Goal: Task Accomplishment & Management: Use online tool/utility

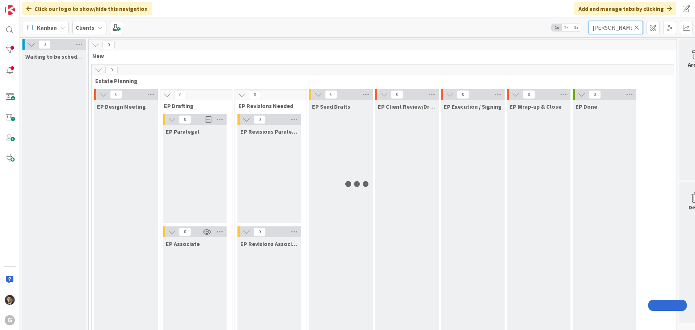
drag, startPoint x: 601, startPoint y: 28, endPoint x: 573, endPoint y: 30, distance: 28.0
click at [573, 30] on div "Kanban Clients 1x 2x 3x [PERSON_NAME]" at bounding box center [357, 27] width 675 height 20
type input "h"
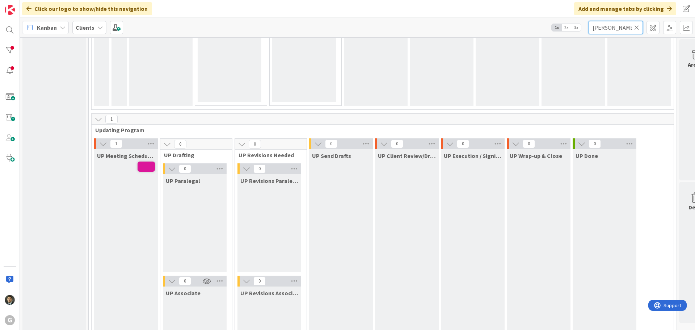
scroll to position [1013, 0]
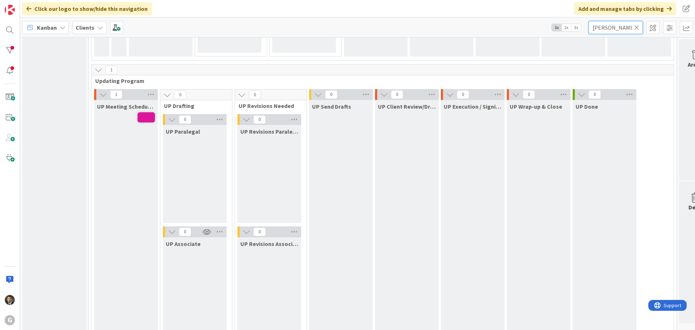
type input "[PERSON_NAME]"
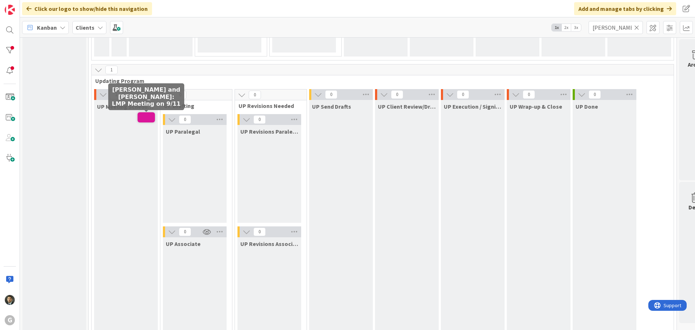
click at [148, 120] on span at bounding box center [145, 117] width 17 height 10
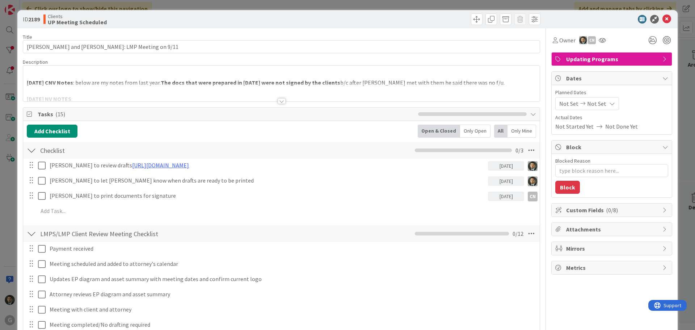
click at [281, 103] on div at bounding box center [281, 101] width 8 height 6
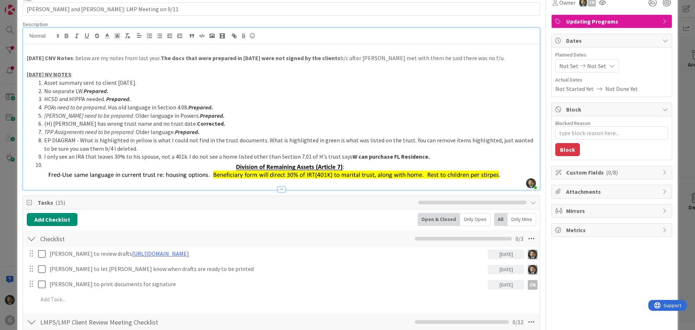
scroll to position [72, 0]
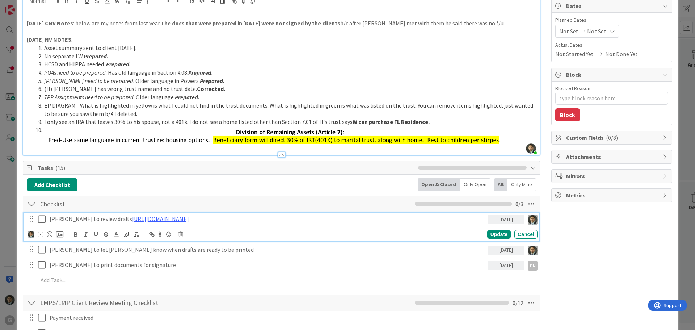
click at [38, 221] on icon at bounding box center [43, 219] width 11 height 9
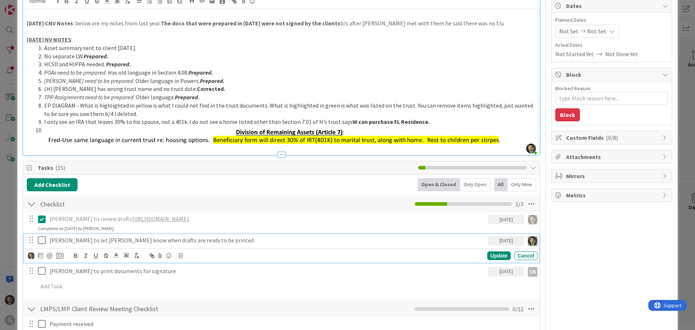
click at [43, 240] on icon at bounding box center [43, 240] width 11 height 9
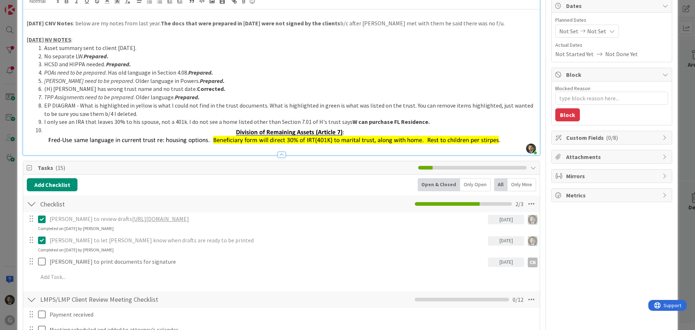
scroll to position [0, 0]
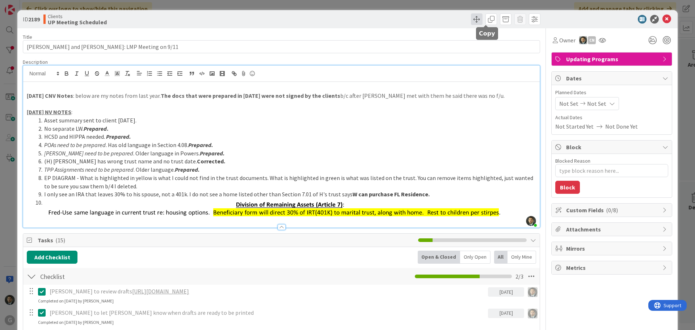
click at [472, 22] on span at bounding box center [477, 19] width 12 height 12
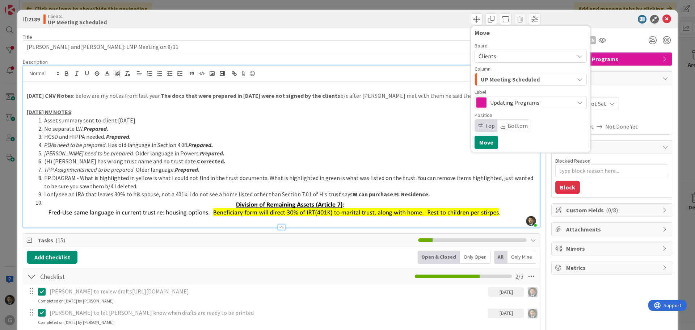
click at [496, 76] on span "UP Meeting Scheduled" at bounding box center [509, 79] width 59 height 9
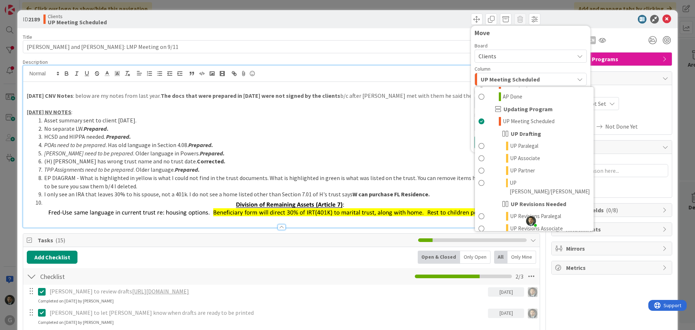
scroll to position [564, 0]
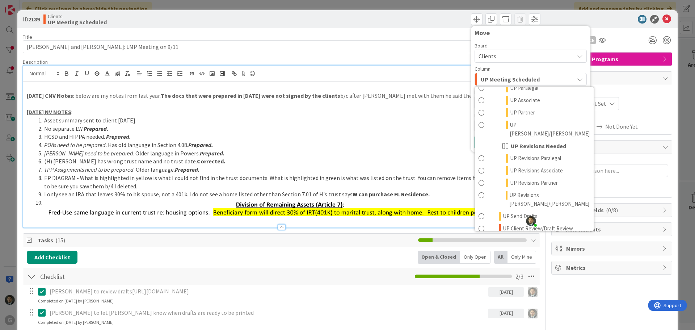
click at [527, 245] on span "UP Execution / Signing" at bounding box center [528, 249] width 51 height 9
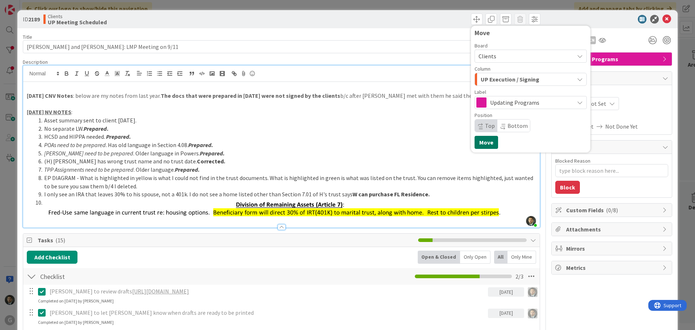
click at [480, 144] on button "Move" at bounding box center [486, 142] width 24 height 13
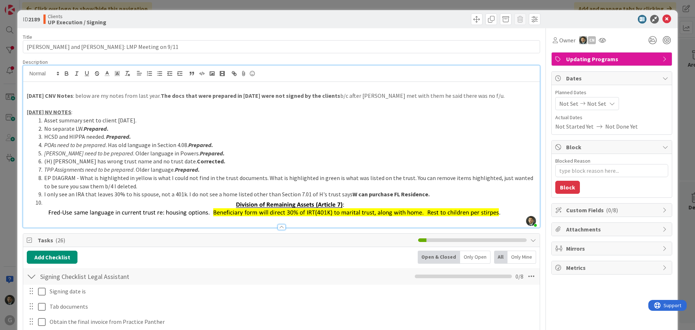
type textarea "x"
